Goal: Task Accomplishment & Management: Use online tool/utility

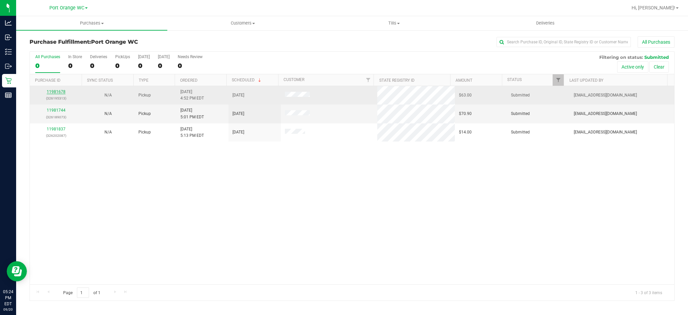
click at [56, 91] on link "11981678" at bounding box center [56, 91] width 19 height 5
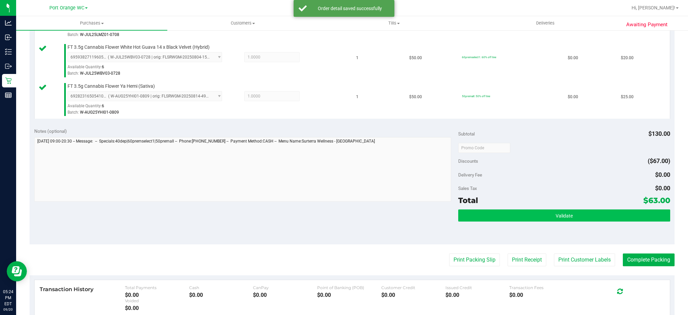
scroll to position [224, 0]
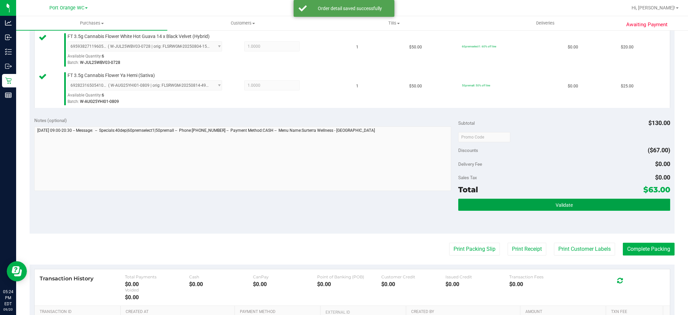
click at [570, 205] on button "Validate" at bounding box center [564, 204] width 212 height 12
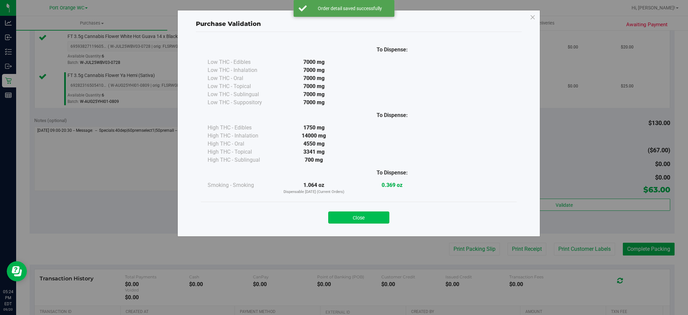
click at [369, 215] on button "Close" at bounding box center [358, 217] width 61 height 12
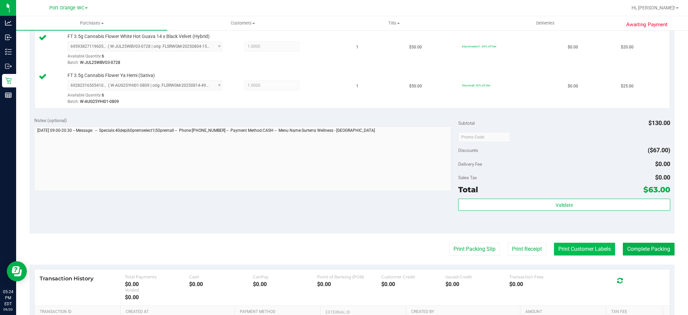
click at [568, 250] on button "Print Customer Labels" at bounding box center [584, 248] width 61 height 13
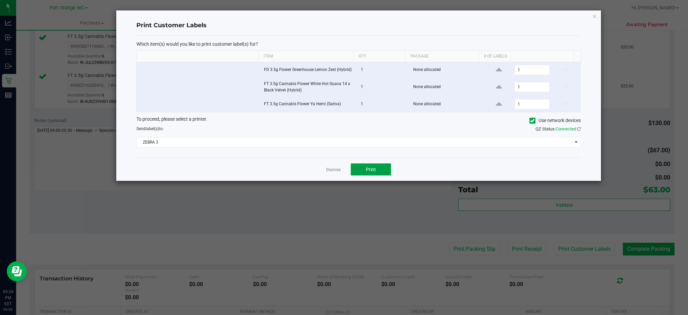
click at [375, 172] on button "Print" at bounding box center [371, 169] width 40 height 12
drag, startPoint x: 331, startPoint y: 168, endPoint x: 334, endPoint y: 166, distance: 3.9
click at [331, 167] on link "Dismiss" at bounding box center [333, 170] width 14 height 6
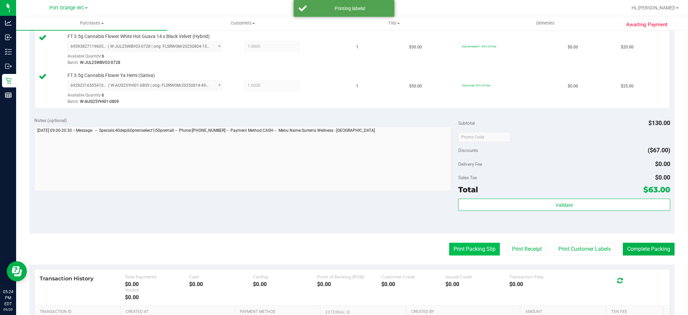
click at [464, 252] on button "Print Packing Slip" at bounding box center [474, 248] width 51 height 13
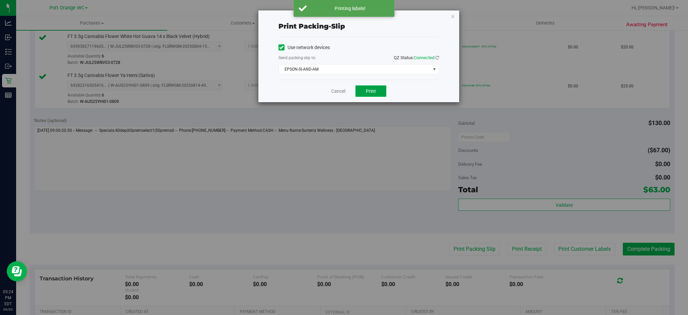
click at [368, 91] on span "Print" at bounding box center [371, 90] width 10 height 5
click at [333, 88] on link "Cancel" at bounding box center [338, 91] width 14 height 7
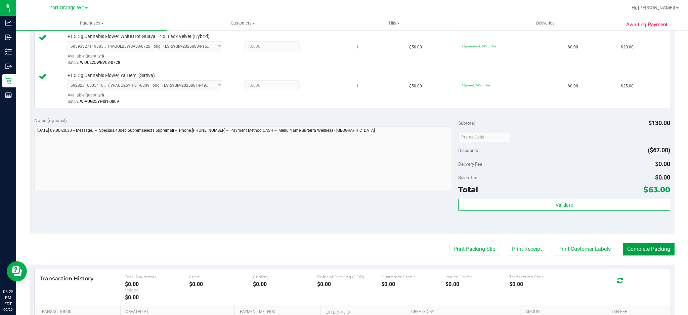
click at [627, 249] on button "Complete Packing" at bounding box center [649, 248] width 52 height 13
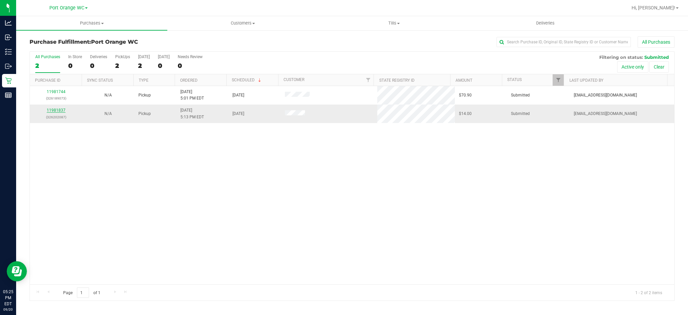
click at [56, 112] on link "11981837" at bounding box center [56, 110] width 19 height 5
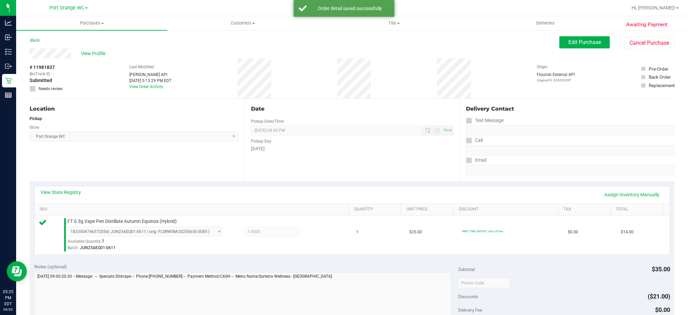
scroll to position [224, 0]
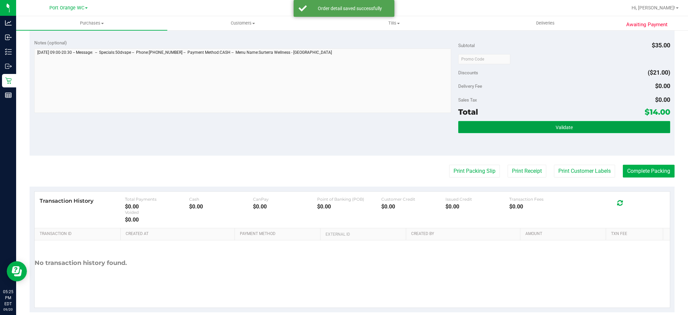
click at [511, 124] on button "Validate" at bounding box center [564, 127] width 212 height 12
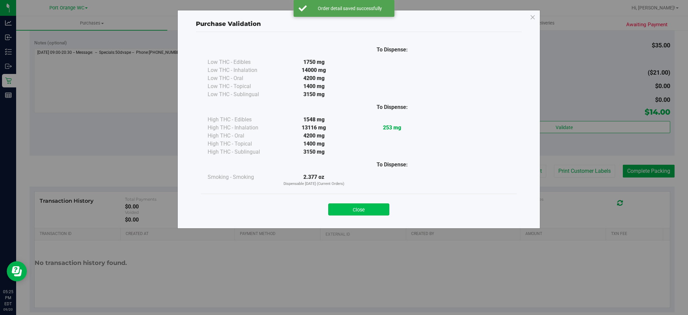
click at [378, 206] on button "Close" at bounding box center [358, 209] width 61 height 12
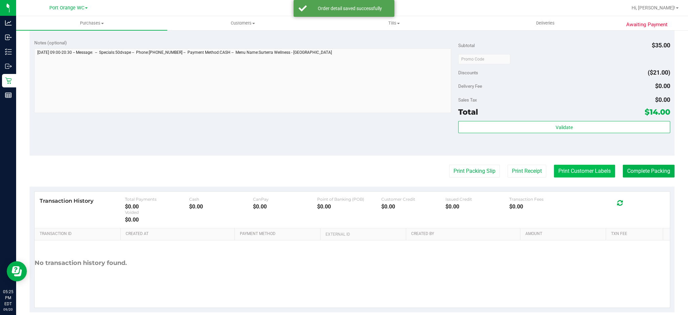
click at [559, 176] on button "Print Customer Labels" at bounding box center [584, 171] width 61 height 13
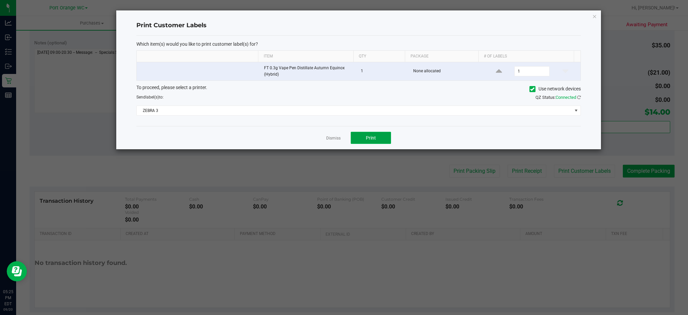
click at [371, 137] on span "Print" at bounding box center [371, 137] width 10 height 5
drag, startPoint x: 333, startPoint y: 139, endPoint x: 347, endPoint y: 138, distance: 13.5
click at [334, 139] on link "Dismiss" at bounding box center [333, 138] width 14 height 6
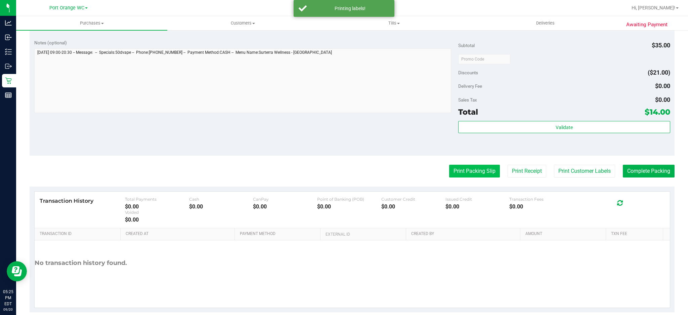
click at [468, 166] on button "Print Packing Slip" at bounding box center [474, 171] width 51 height 13
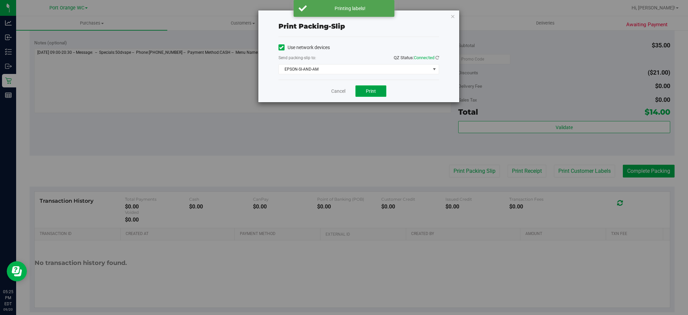
drag, startPoint x: 374, startPoint y: 89, endPoint x: 380, endPoint y: 86, distance: 7.1
click at [380, 86] on button "Print" at bounding box center [370, 90] width 31 height 11
click at [339, 91] on link "Cancel" at bounding box center [338, 91] width 14 height 7
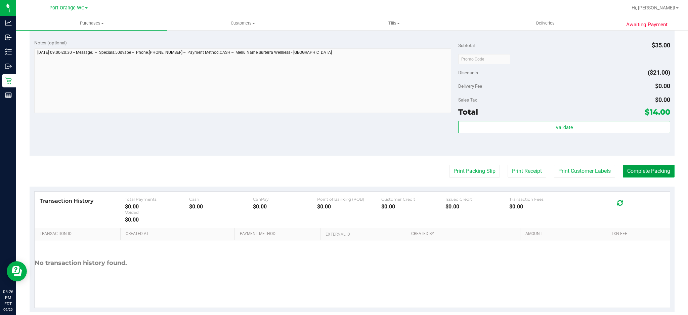
click at [644, 170] on button "Complete Packing" at bounding box center [649, 171] width 52 height 13
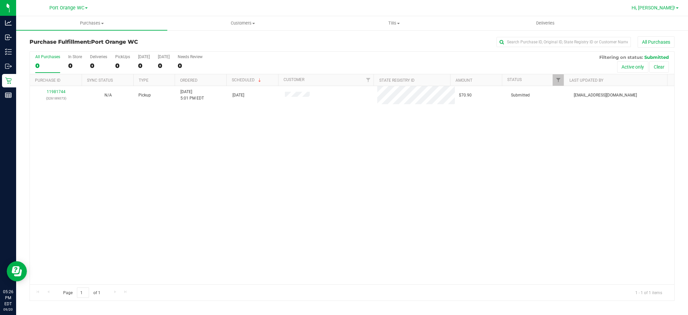
click at [670, 8] on span "Hi, [PERSON_NAME]!" at bounding box center [653, 7] width 44 height 5
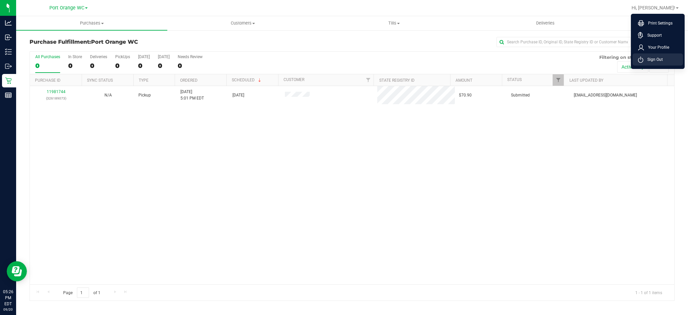
click at [654, 59] on span "Sign Out" at bounding box center [652, 59] width 19 height 7
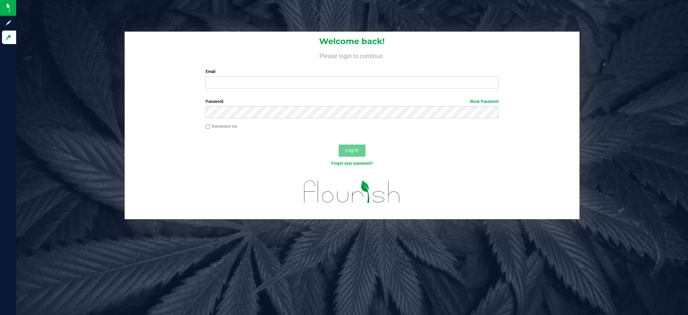
click at [253, 72] on label "Email" at bounding box center [352, 72] width 293 height 6
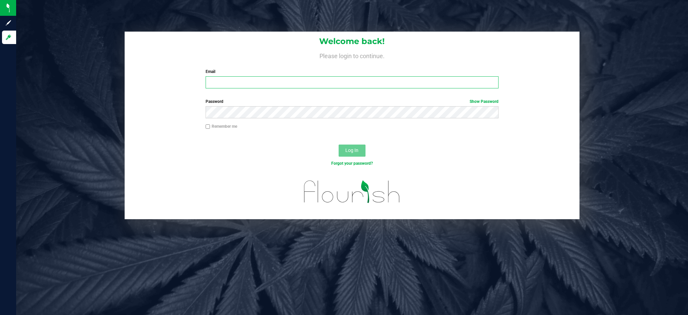
click at [253, 76] on input "Email" at bounding box center [352, 82] width 293 height 12
type input "[EMAIL_ADDRESS][DOMAIN_NAME]"
click at [339, 144] on button "Log In" at bounding box center [352, 150] width 27 height 12
